Goal: Task Accomplishment & Management: Complete application form

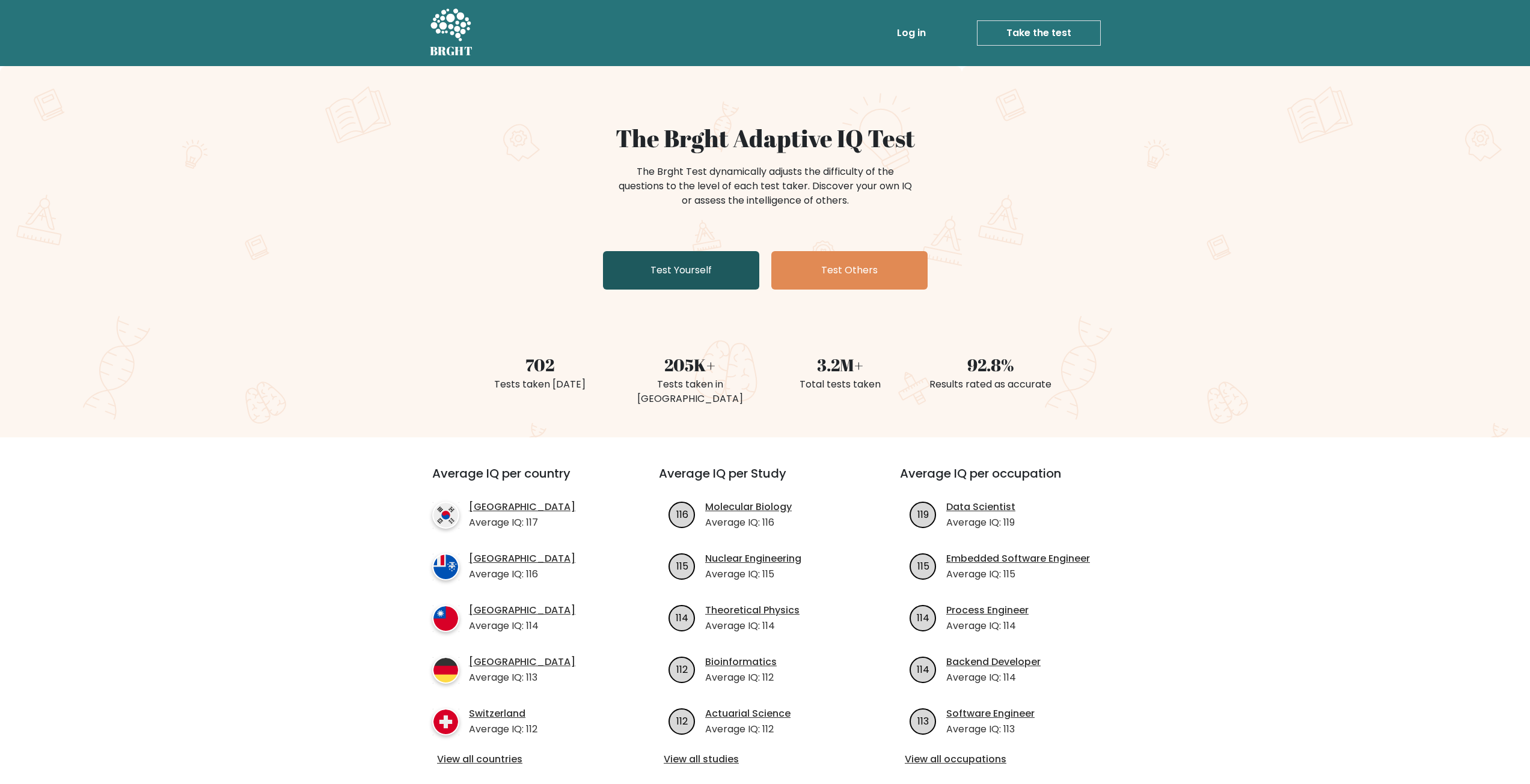
click at [647, 261] on link "Test Yourself" at bounding box center [681, 271] width 157 height 39
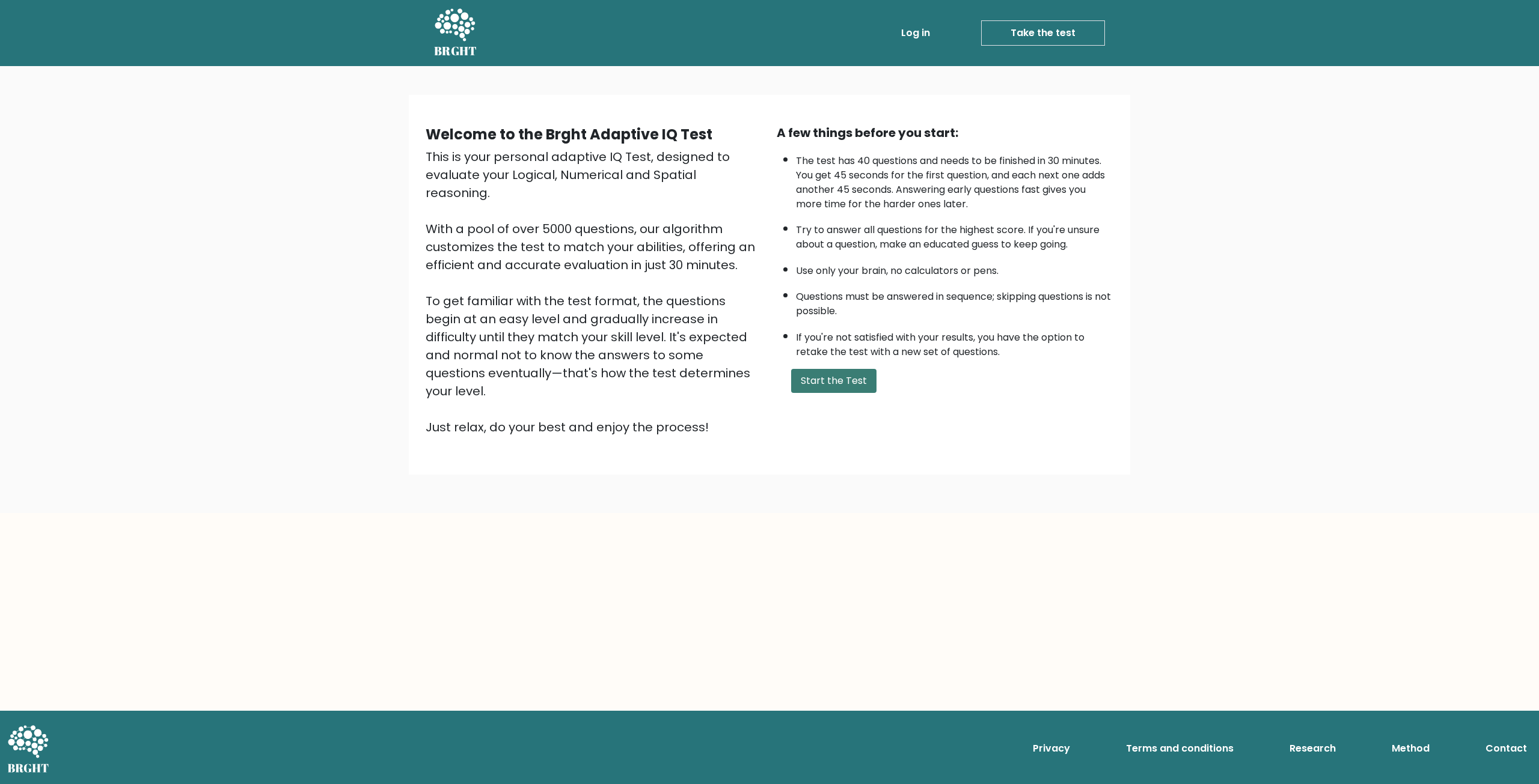
click at [829, 379] on button "Start the Test" at bounding box center [834, 381] width 85 height 24
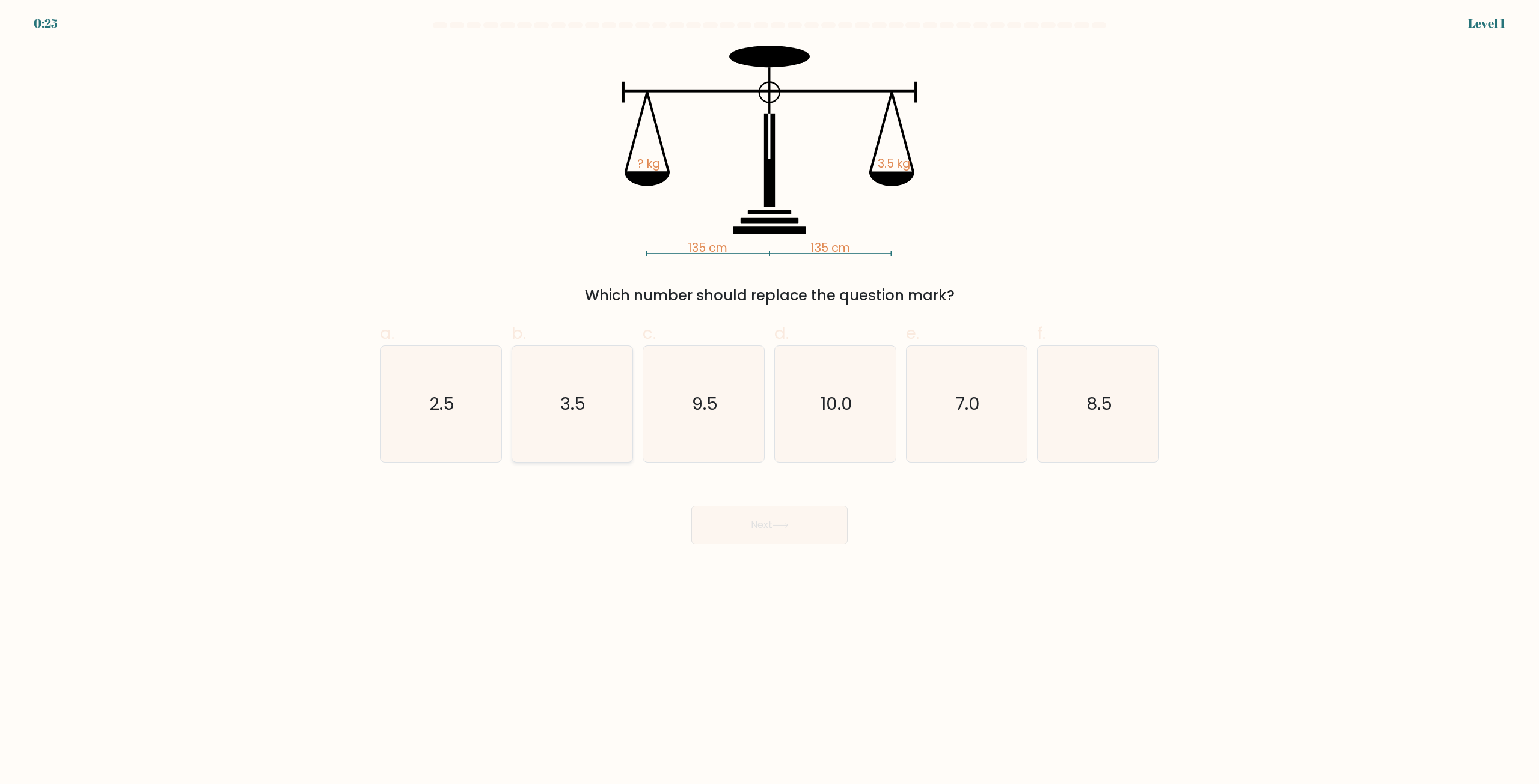
click at [615, 409] on icon "3.5" at bounding box center [572, 404] width 116 height 116
click at [769, 400] on input "b. 3.5" at bounding box center [769, 396] width 1 height 8
radio input "true"
click at [732, 524] on button "Next" at bounding box center [770, 525] width 157 height 39
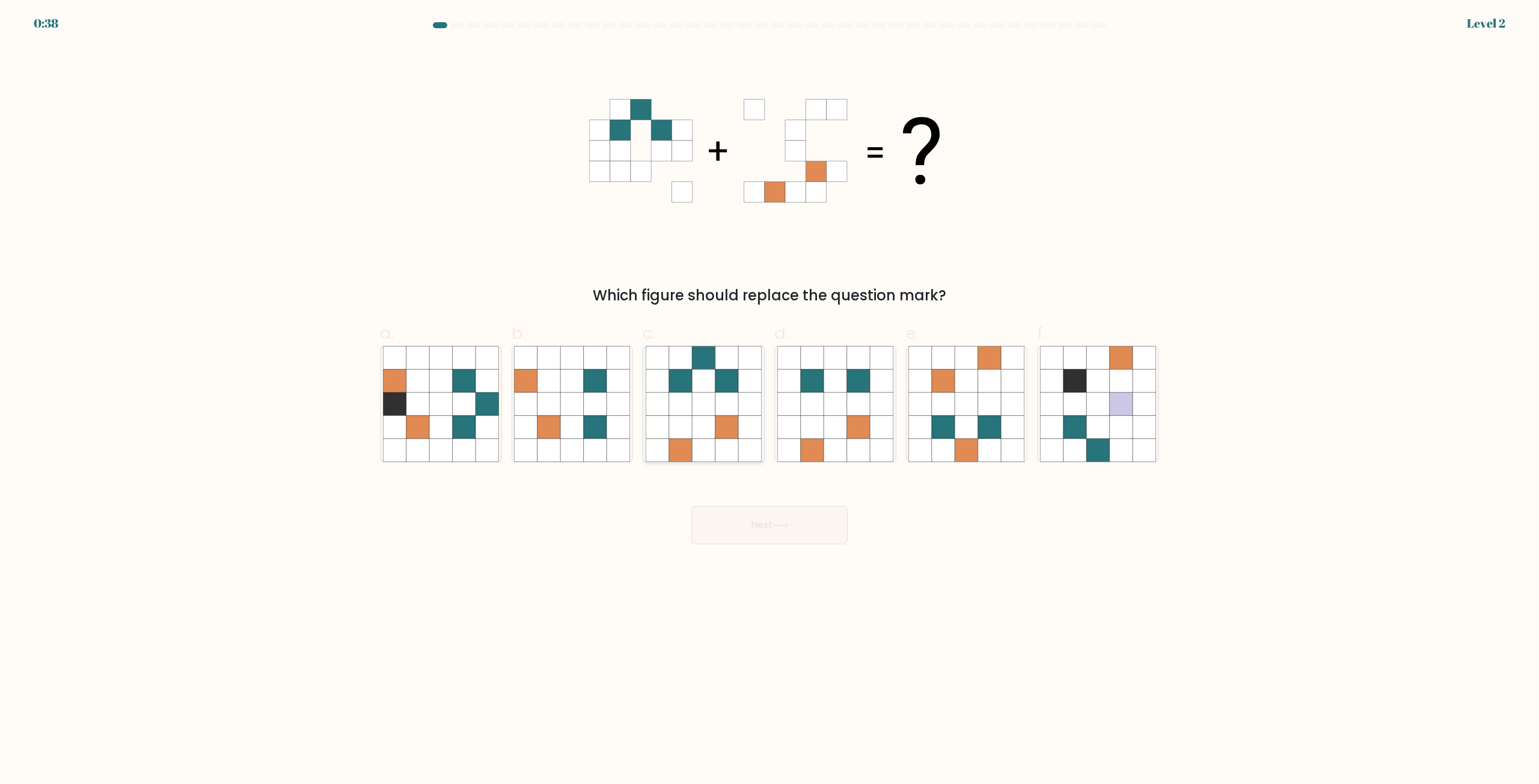
click at [724, 391] on icon at bounding box center [726, 381] width 23 height 23
click at [769, 393] on input "c." at bounding box center [769, 396] width 1 height 8
radio input "true"
click at [809, 510] on button "Next" at bounding box center [770, 525] width 157 height 39
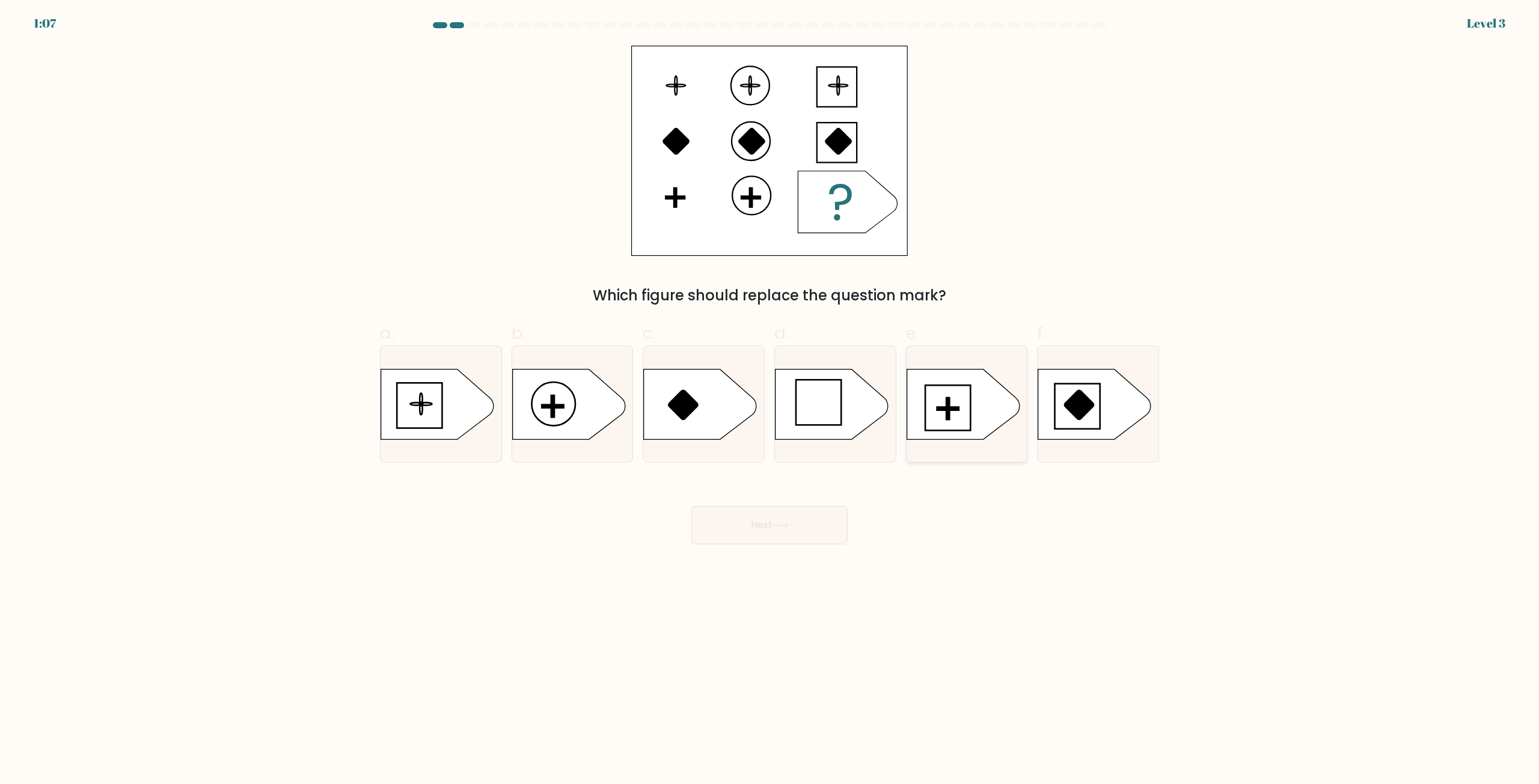
click at [954, 427] on icon at bounding box center [962, 404] width 113 height 71
click at [770, 400] on input "e." at bounding box center [769, 396] width 1 height 8
radio input "true"
click at [793, 538] on button "Next" at bounding box center [770, 525] width 157 height 39
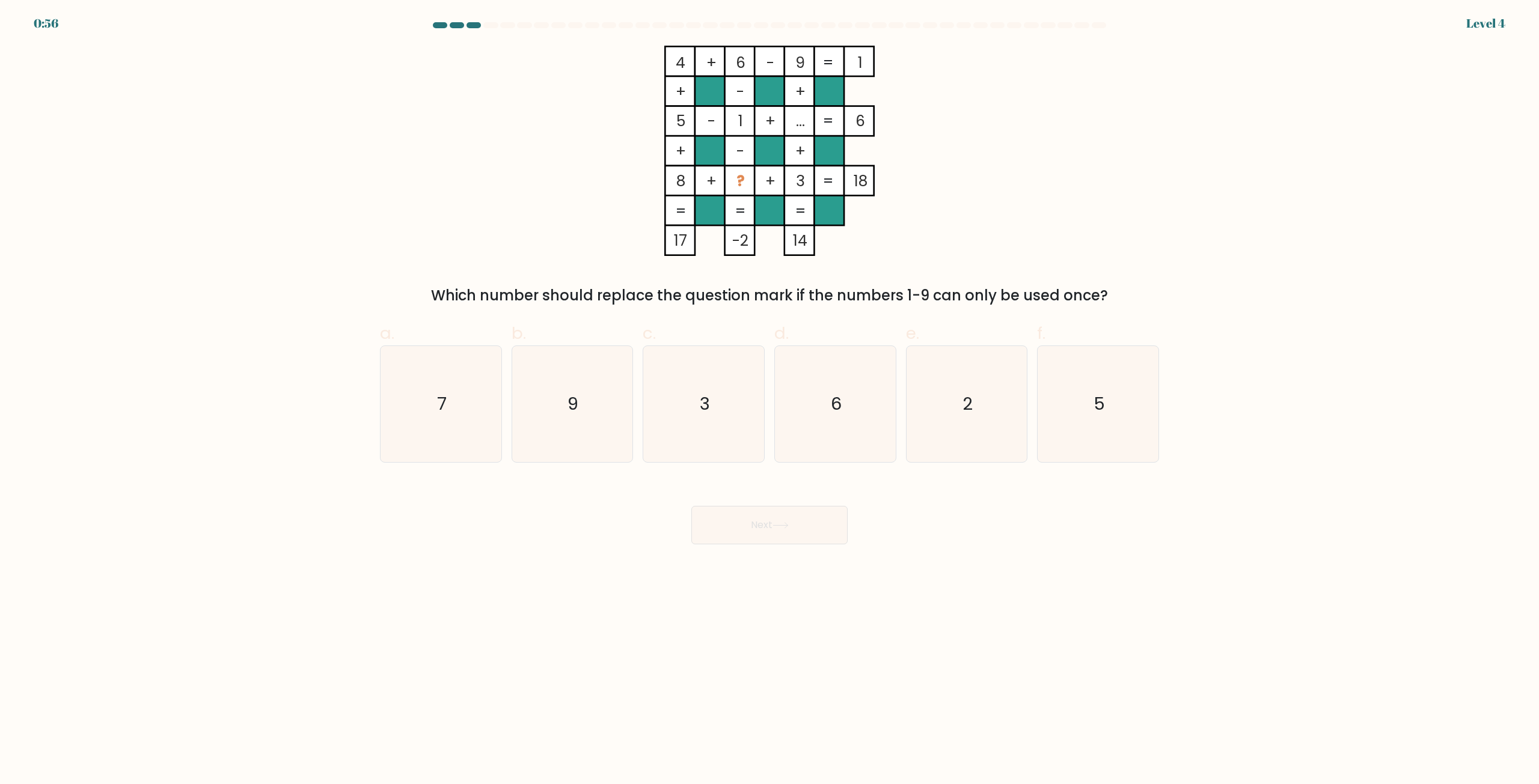
click at [794, 524] on button "Next" at bounding box center [770, 525] width 157 height 39
click at [953, 562] on body "1:40 Level 4" at bounding box center [769, 392] width 1539 height 784
click at [477, 400] on icon "7" at bounding box center [441, 404] width 116 height 116
click at [769, 400] on input "a. 7" at bounding box center [769, 396] width 1 height 8
radio input "true"
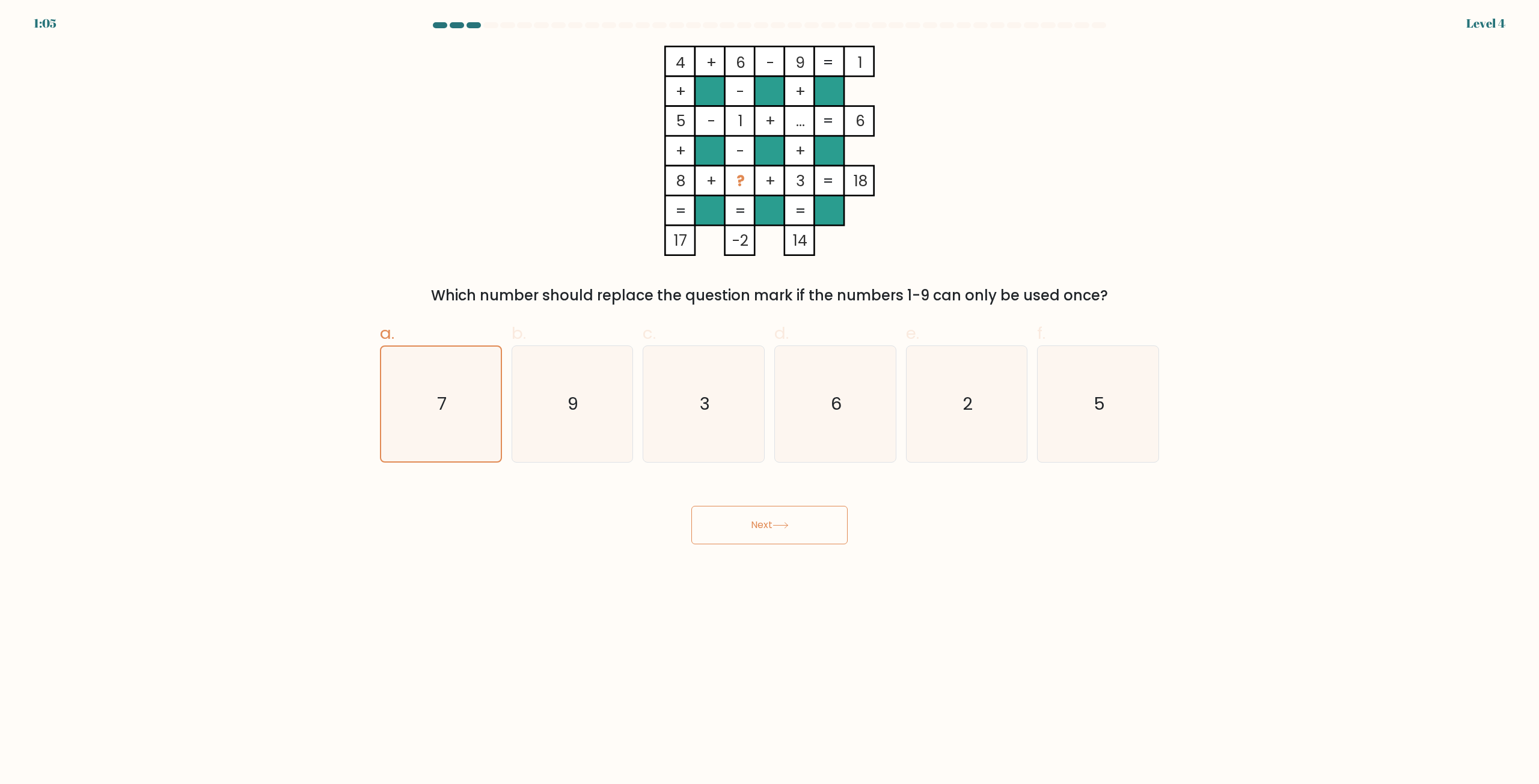
drag, startPoint x: 828, startPoint y: 534, endPoint x: 828, endPoint y: 526, distance: 8.0
click at [828, 526] on button "Next" at bounding box center [770, 525] width 157 height 39
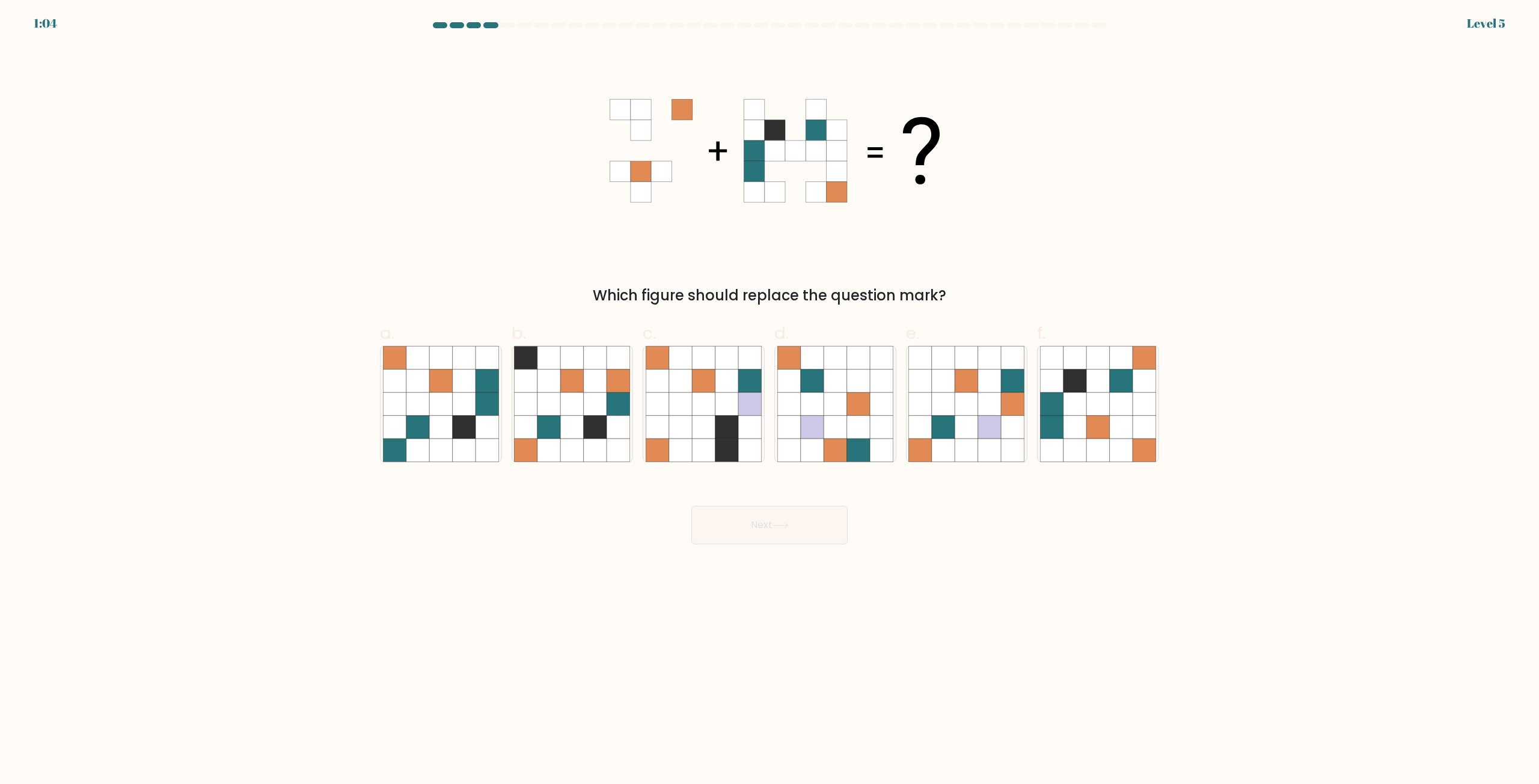
click at [828, 527] on button "Next" at bounding box center [770, 525] width 157 height 39
click at [995, 609] on body "1:48 Level 5" at bounding box center [769, 392] width 1539 height 784
click at [1096, 424] on icon at bounding box center [1098, 427] width 23 height 23
click at [770, 400] on input "f." at bounding box center [769, 396] width 1 height 8
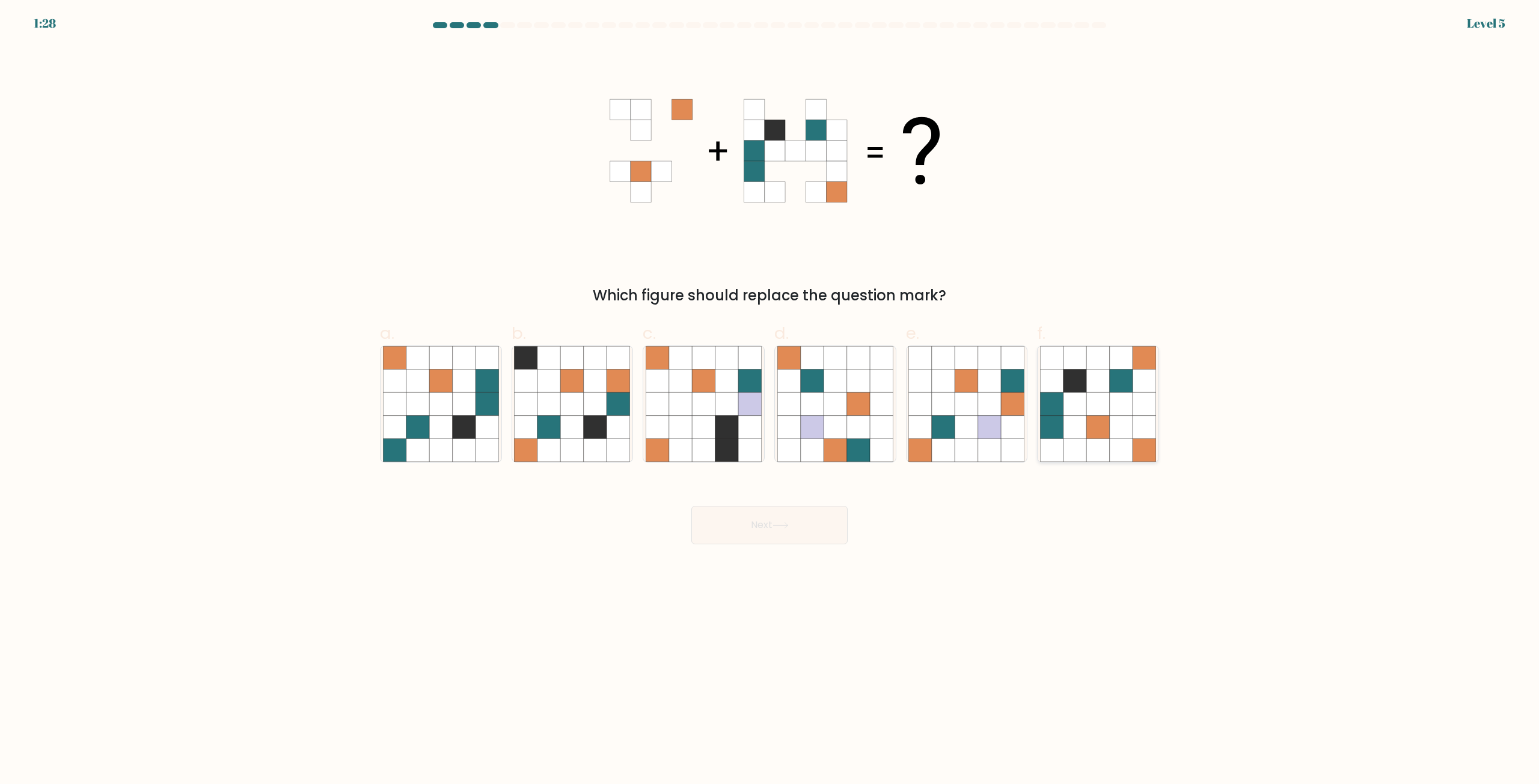
radio input "true"
click at [807, 519] on button "Next" at bounding box center [770, 525] width 157 height 39
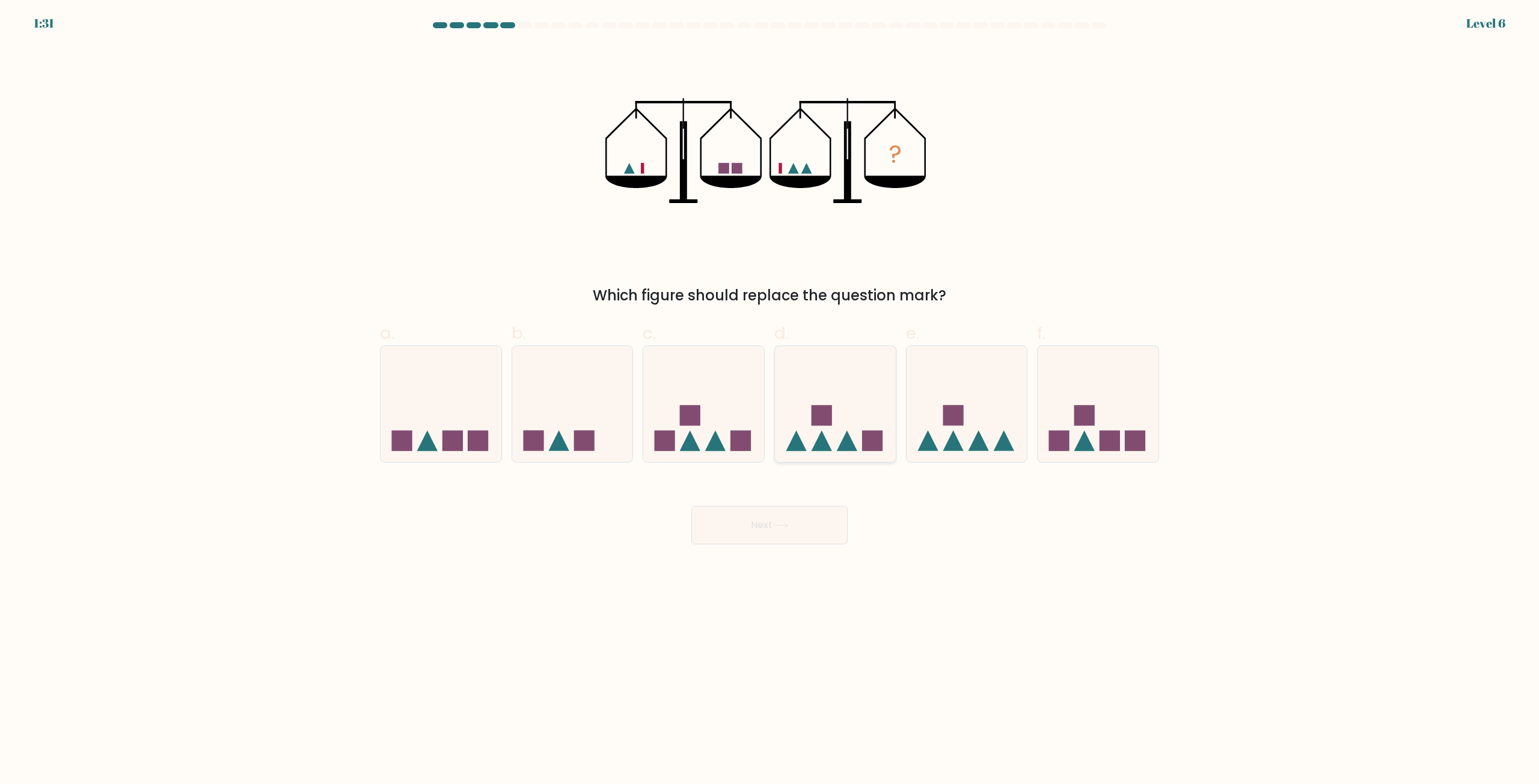
click at [839, 414] on icon at bounding box center [835, 404] width 121 height 100
click at [770, 400] on input "d." at bounding box center [769, 396] width 1 height 8
radio input "true"
click at [806, 510] on button "Next" at bounding box center [770, 525] width 157 height 39
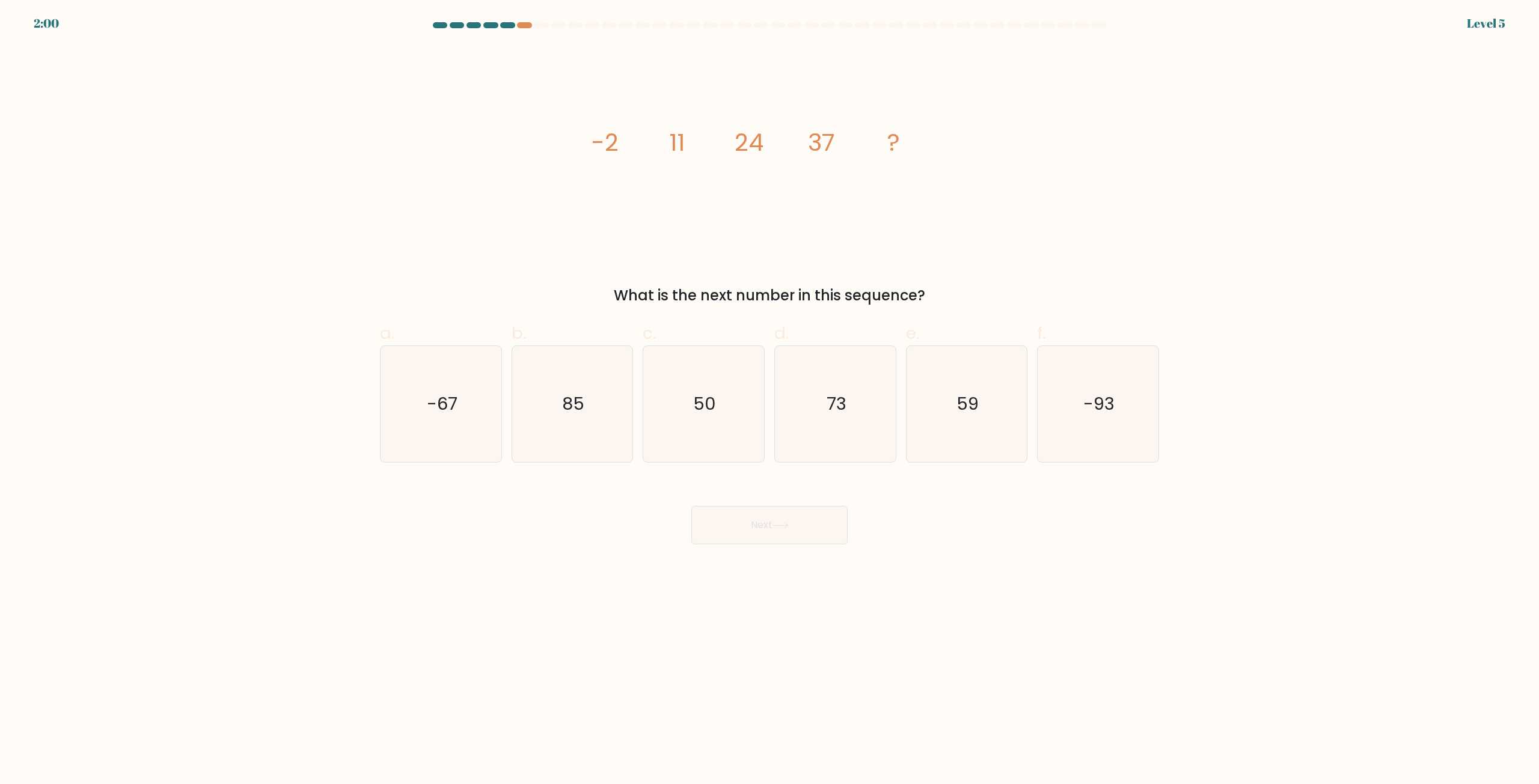
drag, startPoint x: 584, startPoint y: 134, endPoint x: 956, endPoint y: 284, distance: 401.1
click at [956, 284] on div "image/svg+xml -2 11 24 37 ? What is the next number in this sequence?" at bounding box center [769, 176] width 793 height 261
copy div "-2 11 24 37 ? What is the next number in this sequence?"
click at [727, 378] on icon "50" at bounding box center [703, 404] width 116 height 116
click at [769, 393] on input "c. 50" at bounding box center [769, 396] width 1 height 8
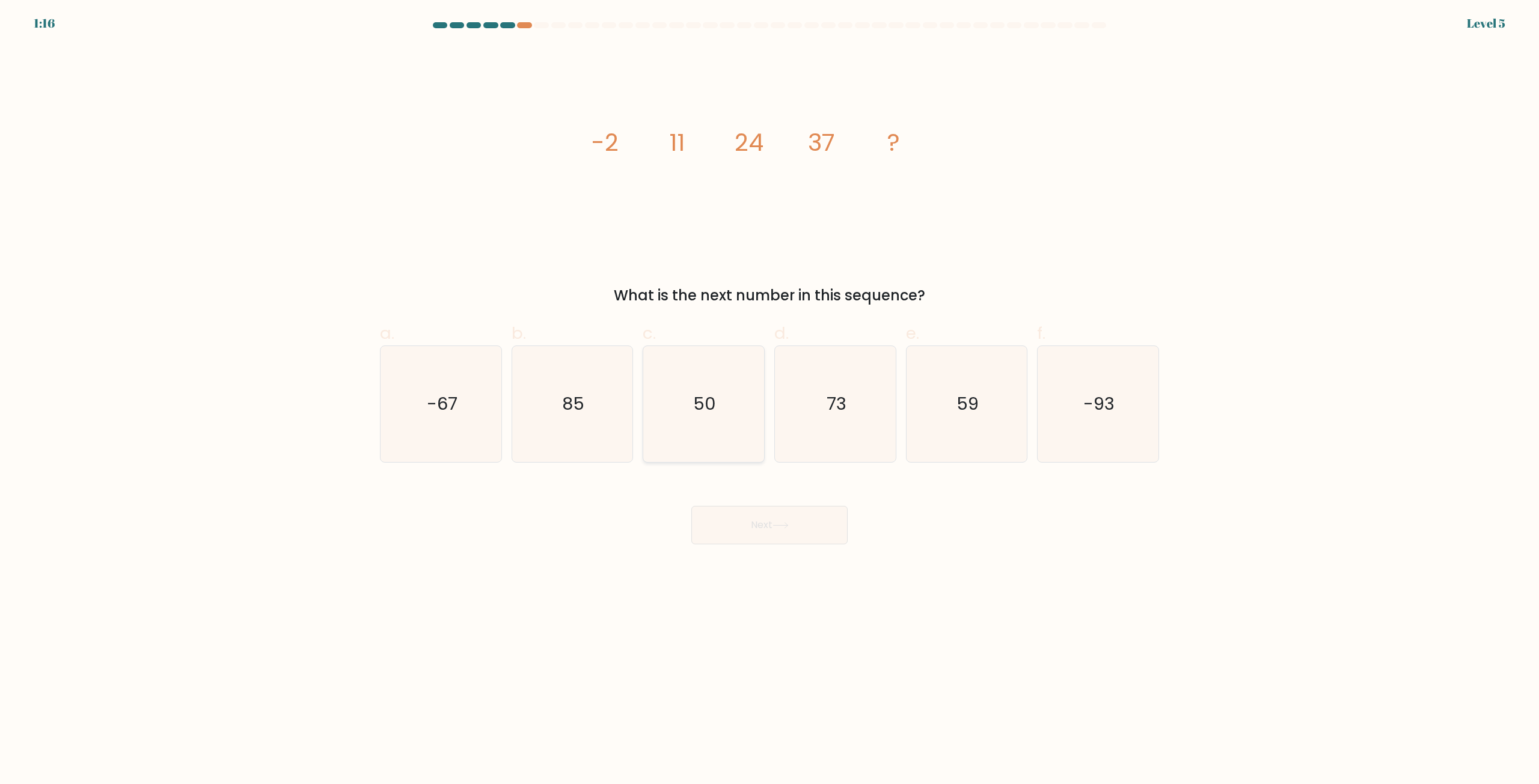
radio input "true"
click at [810, 533] on button "Next" at bounding box center [770, 525] width 157 height 39
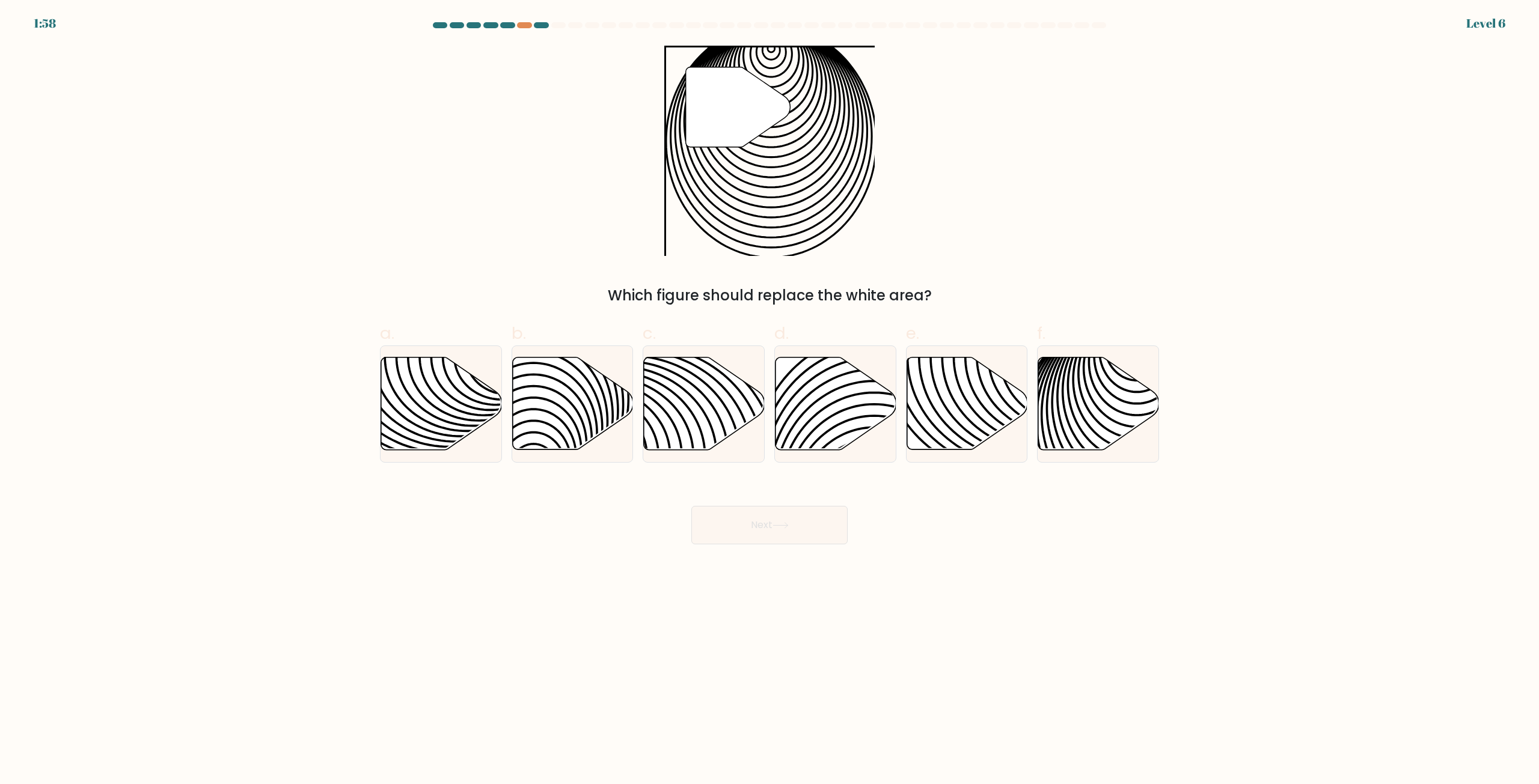
drag, startPoint x: 651, startPoint y: 44, endPoint x: 907, endPoint y: 289, distance: 354.3
click at [907, 289] on form at bounding box center [769, 283] width 1539 height 522
click at [980, 294] on div "Which figure should replace the white area?" at bounding box center [770, 295] width 765 height 21
click at [1104, 396] on icon at bounding box center [1098, 404] width 121 height 93
click at [770, 396] on input "f." at bounding box center [769, 396] width 1 height 8
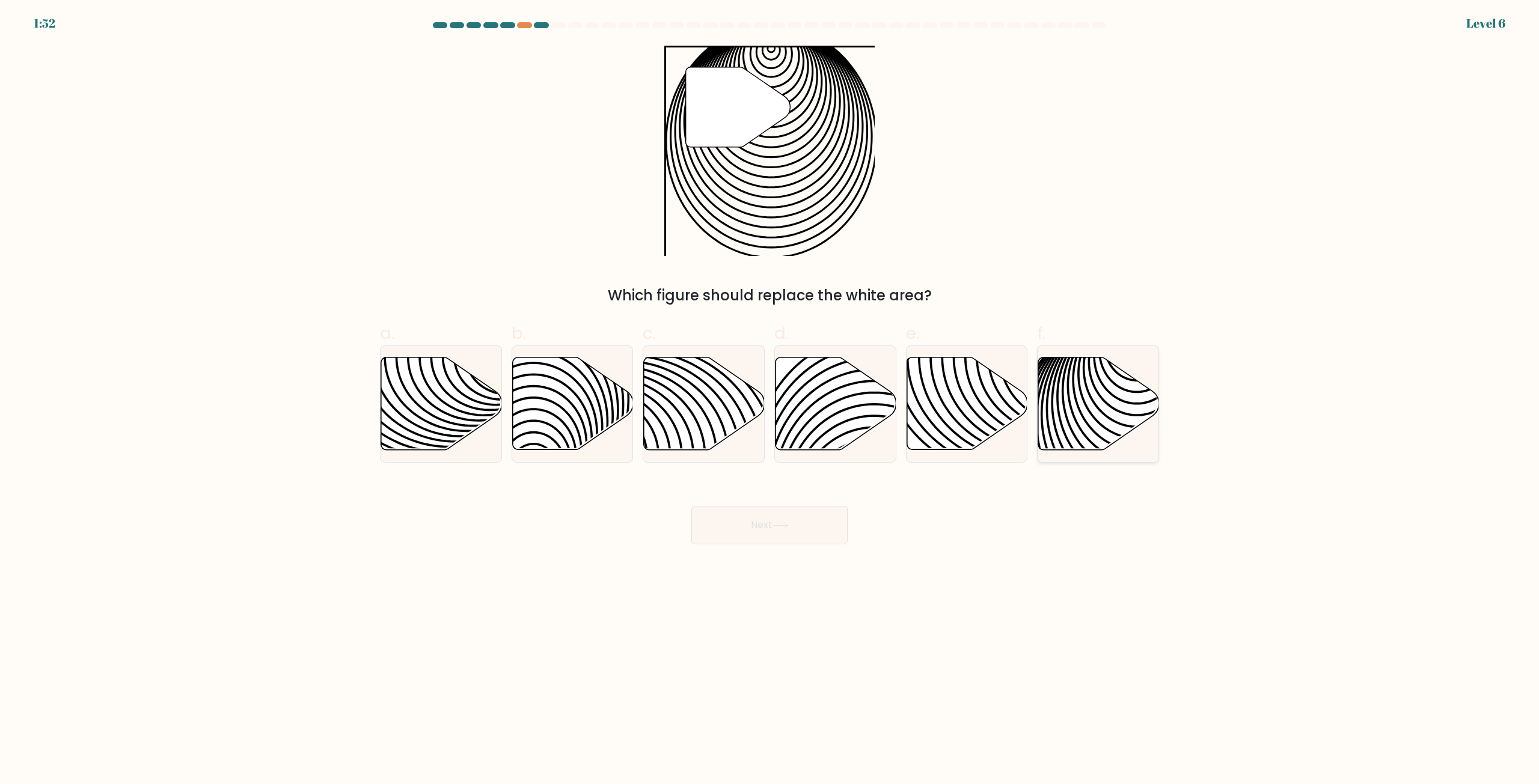
radio input "true"
click at [774, 519] on button "Next" at bounding box center [770, 525] width 157 height 39
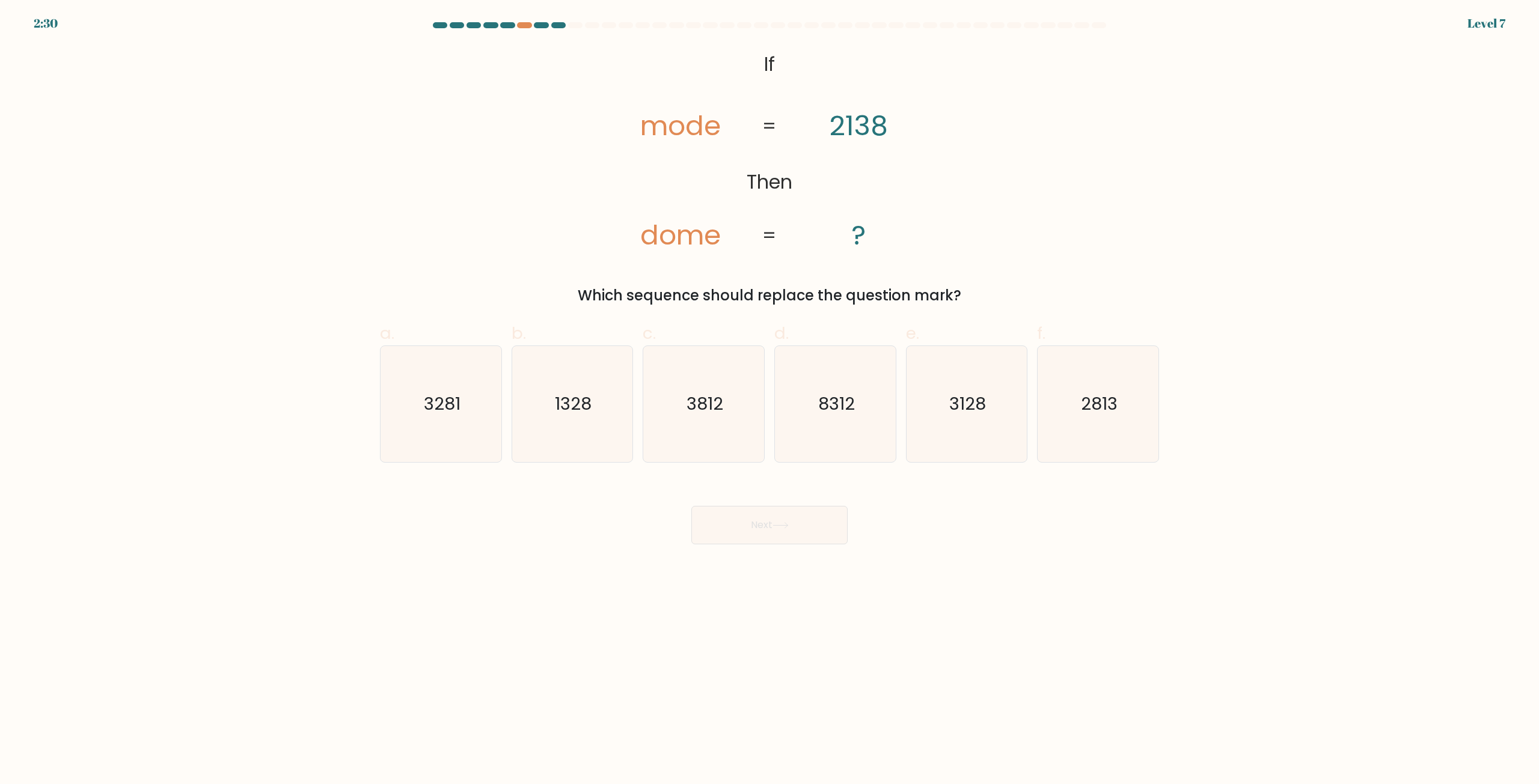
drag, startPoint x: 624, startPoint y: 105, endPoint x: 933, endPoint y: 281, distance: 355.6
click at [980, 292] on div "@import url('[URL][DOMAIN_NAME]); If Then mode dome 2138 ? = = Which sequence s…" at bounding box center [769, 176] width 793 height 261
copy div "mode dome 2138 ? = = Which sequence should replace the question mark?"
